Goal: Task Accomplishment & Management: Manage account settings

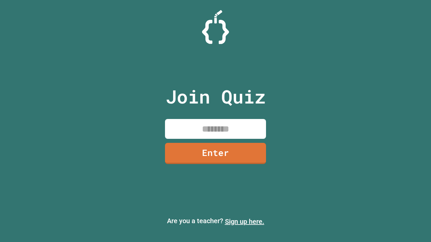
click at [241, 222] on link "Sign up here." at bounding box center [244, 222] width 39 height 8
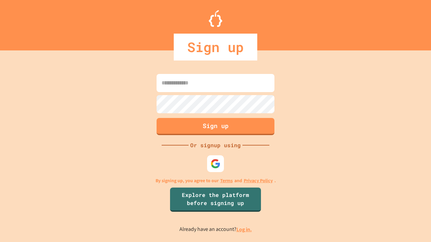
click at [244, 229] on link "Log in." at bounding box center [243, 229] width 15 height 7
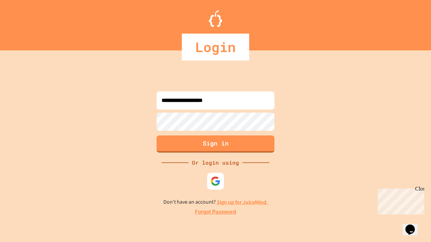
type input "**********"
